Goal: Task Accomplishment & Management: Use online tool/utility

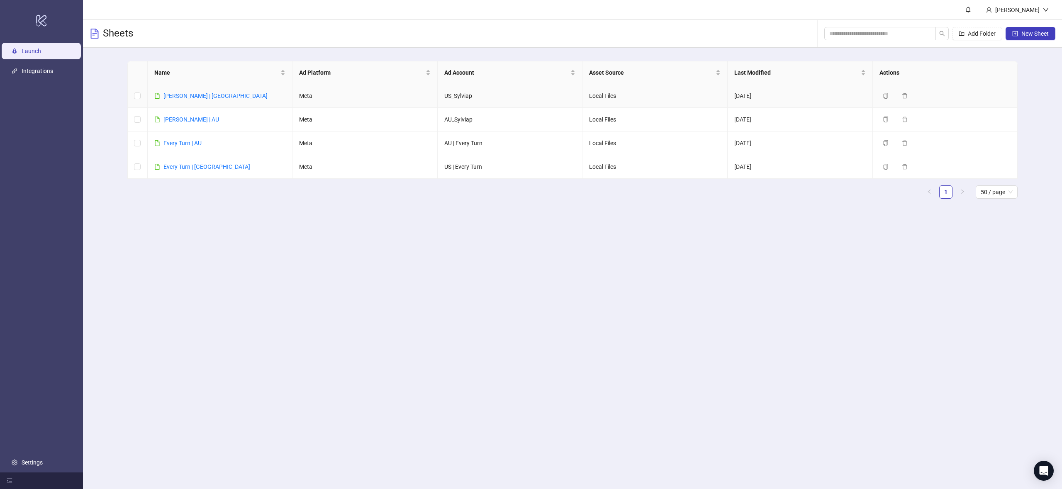
click at [180, 95] on link "[PERSON_NAME] | [GEOGRAPHIC_DATA]" at bounding box center [215, 96] width 104 height 7
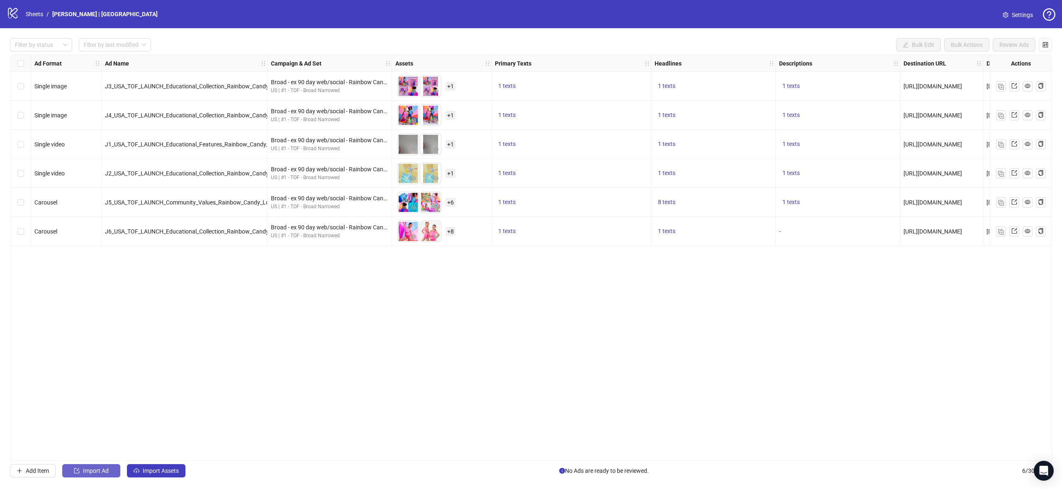
click at [104, 470] on span "Import Ad" at bounding box center [96, 470] width 26 height 7
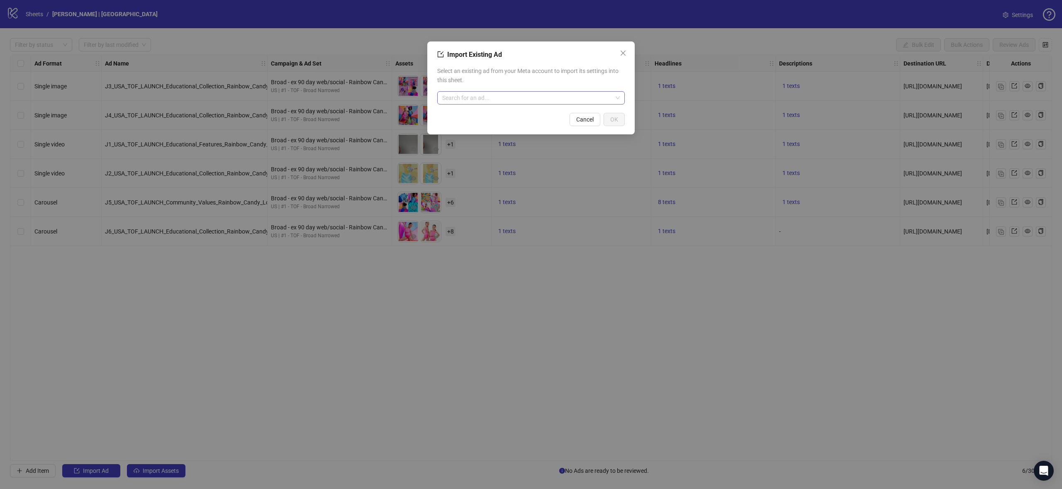
click at [521, 100] on input "search" at bounding box center [527, 98] width 170 height 12
drag, startPoint x: 630, startPoint y: 50, endPoint x: 268, endPoint y: 290, distance: 434.5
click at [628, 51] on div "Import Existing Ad Select an existing ad from your Meta account to import its s…" at bounding box center [530, 87] width 207 height 93
drag, startPoint x: 482, startPoint y: 312, endPoint x: 457, endPoint y: 274, distance: 45.2
click at [480, 308] on div "Import Existing Ad Select an existing ad from your Meta account to import its s…" at bounding box center [531, 244] width 1062 height 489
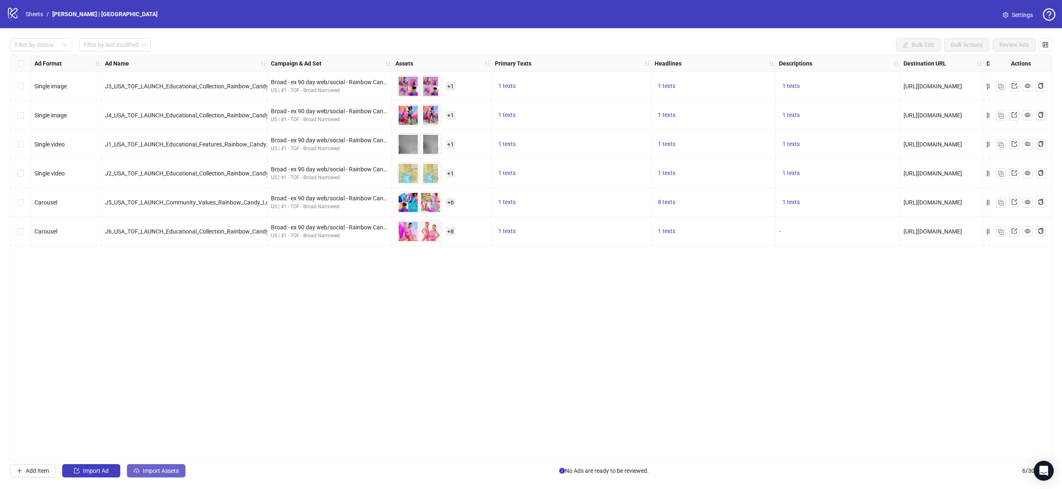
click at [173, 472] on span "Import Assets" at bounding box center [161, 470] width 36 height 7
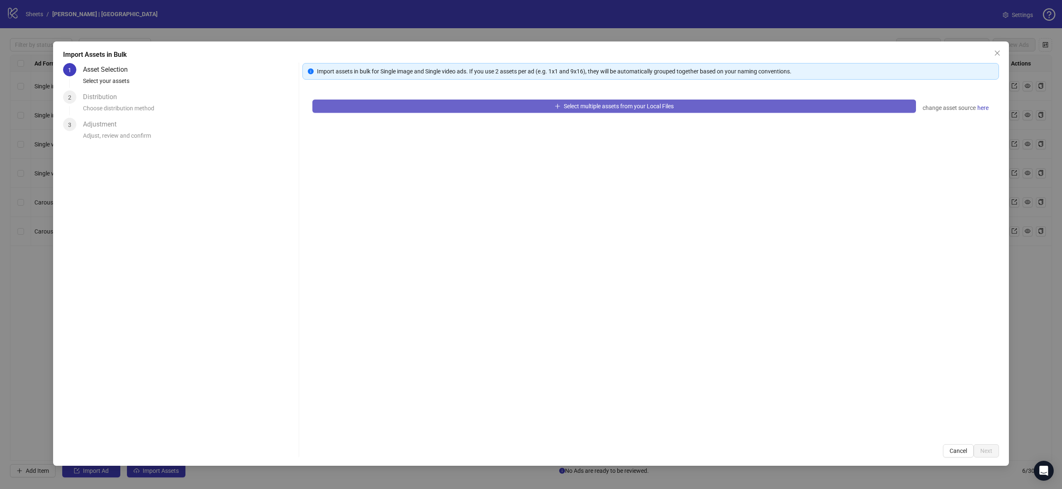
click at [685, 107] on button "Select multiple assets from your Local Files" at bounding box center [614, 106] width 604 height 13
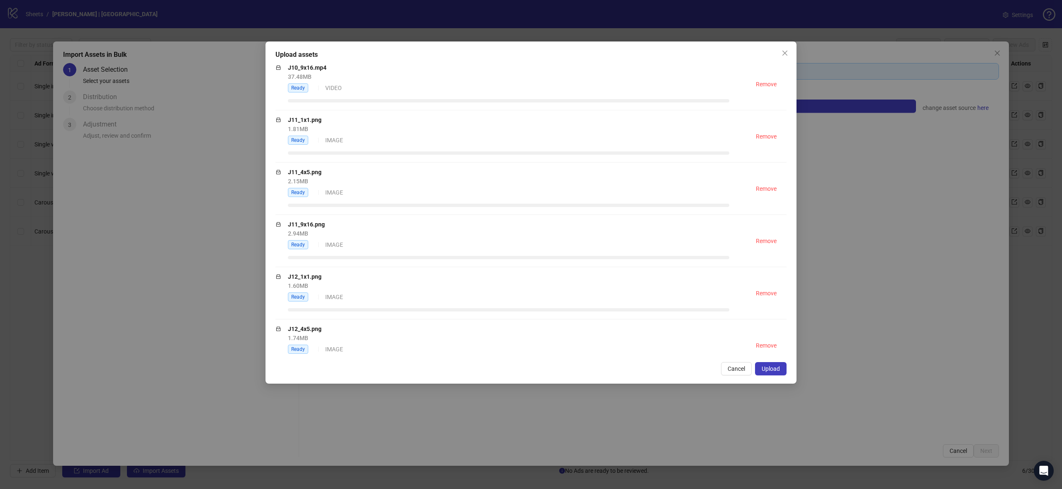
scroll to position [908, 0]
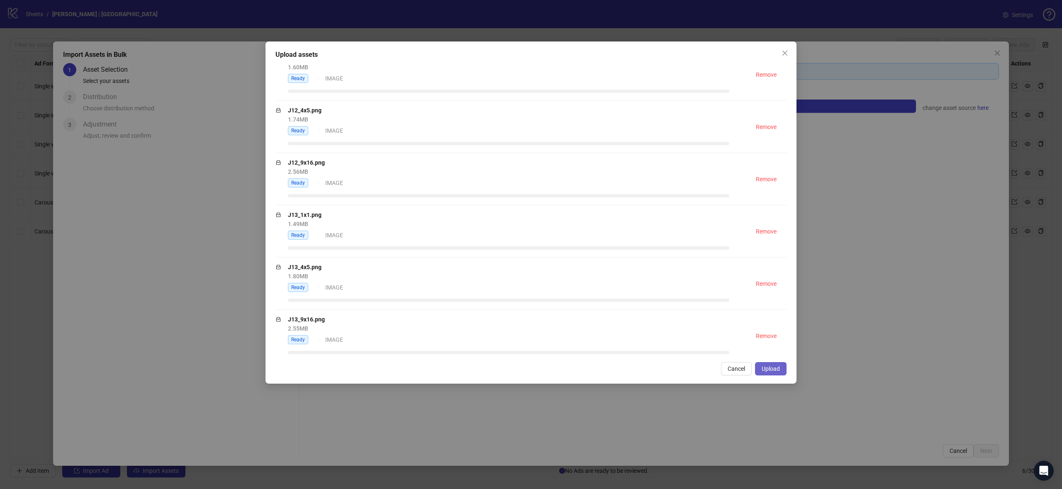
click at [766, 370] on span "Upload" at bounding box center [771, 368] width 18 height 7
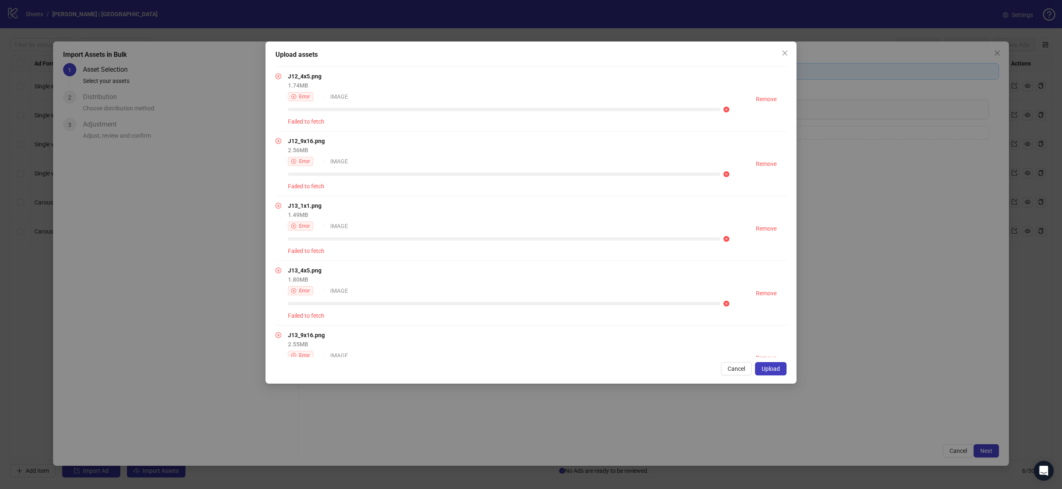
scroll to position [1082, 0]
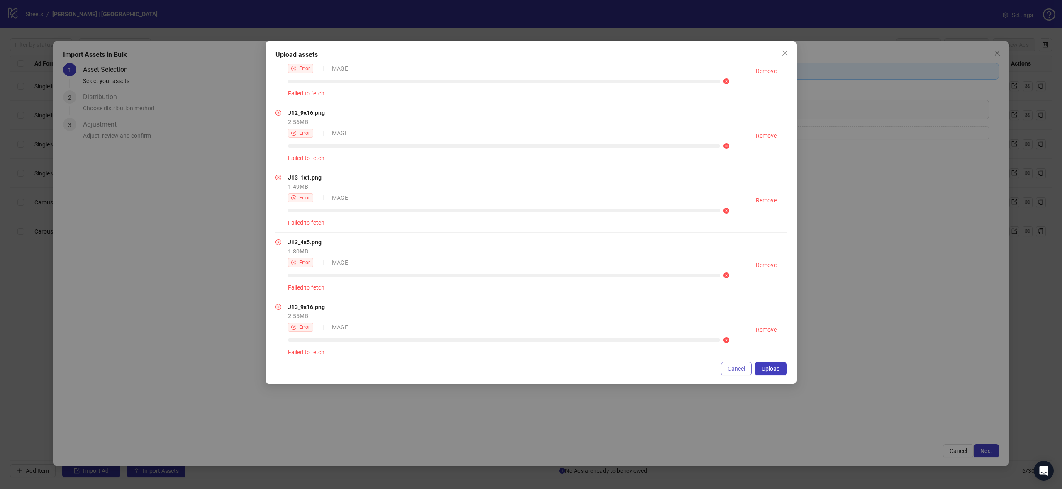
click at [732, 372] on button "Cancel" at bounding box center [736, 368] width 31 height 13
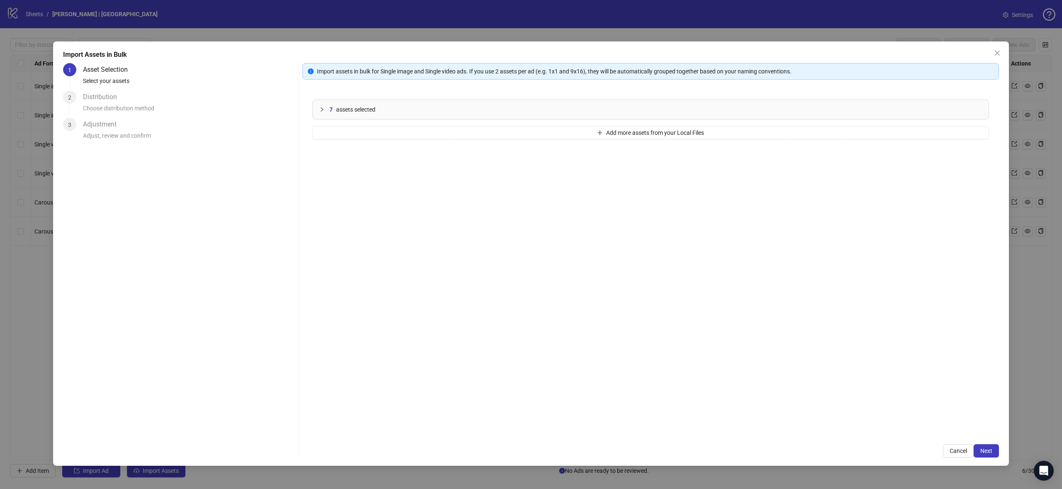
drag, startPoint x: 999, startPoint y: 54, endPoint x: 904, endPoint y: 74, distance: 96.7
click at [998, 54] on icon "close" at bounding box center [997, 53] width 7 height 7
